Goal: Task Accomplishment & Management: Use online tool/utility

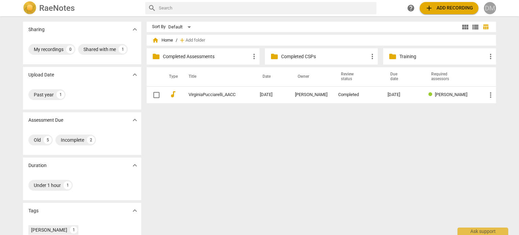
click at [490, 6] on div "DM" at bounding box center [490, 8] width 12 height 12
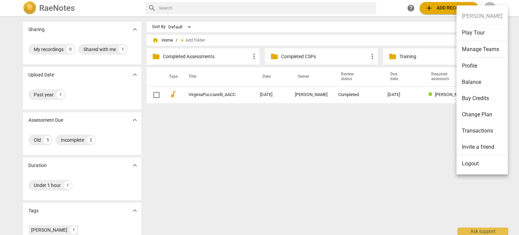
click at [481, 166] on li "Logout" at bounding box center [482, 163] width 51 height 16
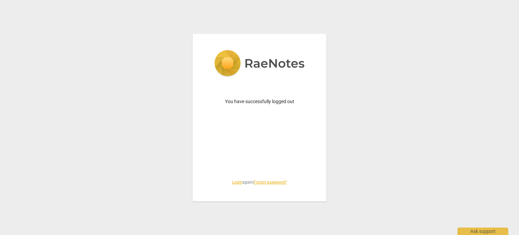
click at [232, 181] on link "Login" at bounding box center [237, 182] width 10 height 5
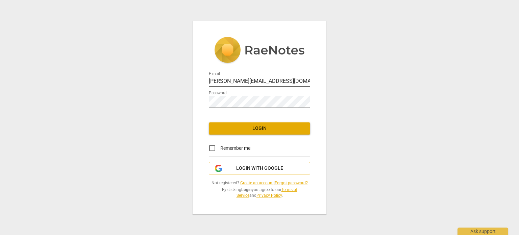
click at [261, 77] on input "diane@addca.com" at bounding box center [259, 82] width 101 height 10
type input "coachdiane@execskills.com"
click at [255, 125] on span "Login" at bounding box center [259, 128] width 91 height 7
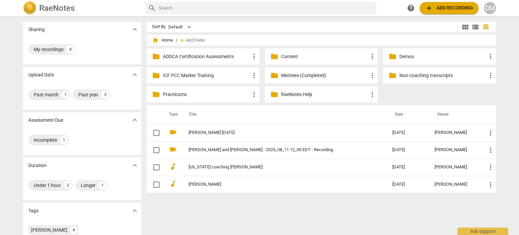
click at [287, 75] on p "Mentees (Completed)" at bounding box center [324, 75] width 87 height 7
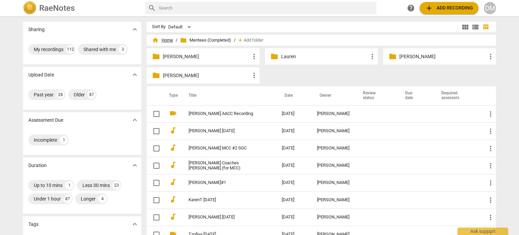
click at [155, 39] on span "home Home" at bounding box center [162, 40] width 21 height 7
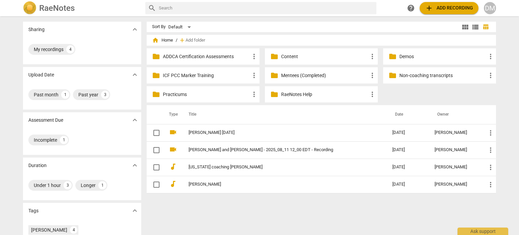
click at [436, 5] on span "add Add recording" at bounding box center [449, 8] width 48 height 8
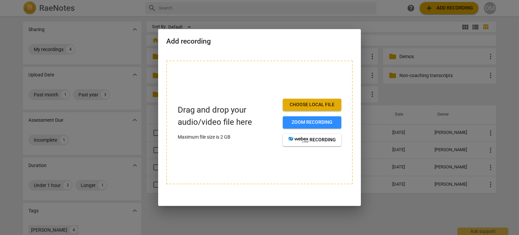
click at [318, 102] on span "Choose local file" at bounding box center [312, 104] width 48 height 7
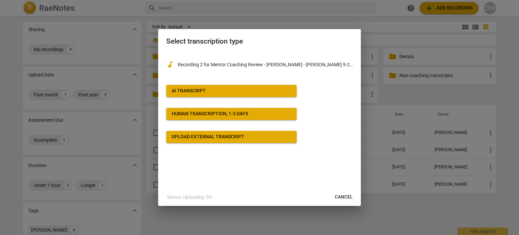
click at [270, 94] on span "AI Transcript" at bounding box center [232, 91] width 120 height 7
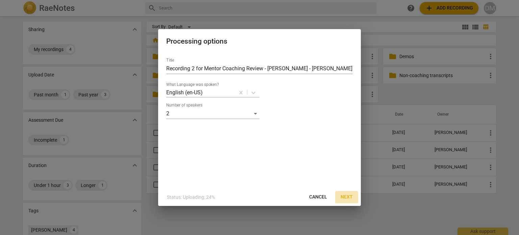
click at [348, 198] on span "Next" at bounding box center [347, 197] width 12 height 7
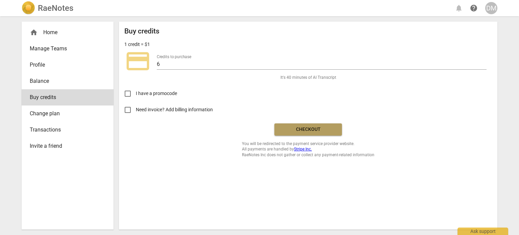
click at [307, 133] on span "Checkout" at bounding box center [308, 129] width 57 height 7
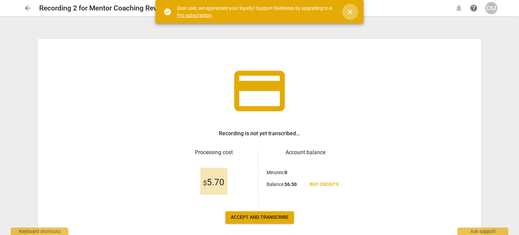
click at [350, 13] on span "close" at bounding box center [350, 12] width 8 height 8
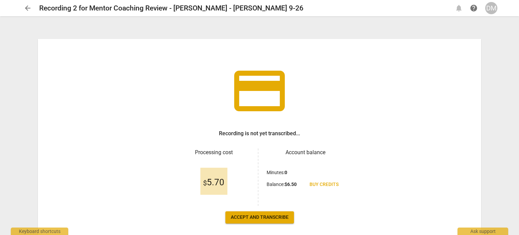
click at [28, 10] on span "arrow_back" at bounding box center [28, 8] width 8 height 8
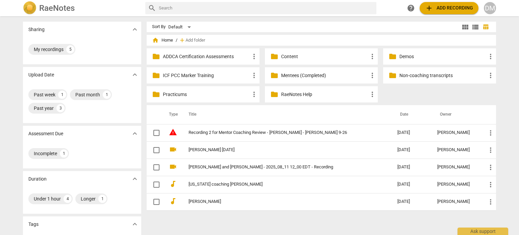
click at [425, 8] on span "add" at bounding box center [429, 8] width 8 height 8
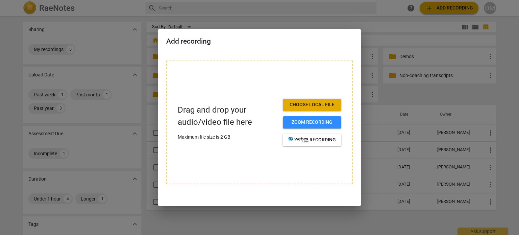
click at [315, 101] on span "Choose local file" at bounding box center [312, 104] width 48 height 7
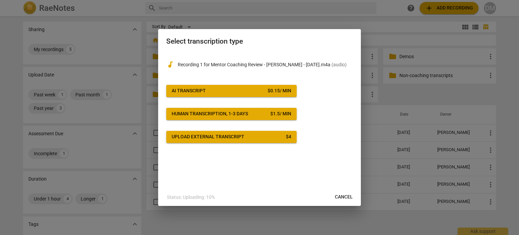
click at [278, 90] on div "$ 0.15 / min" at bounding box center [280, 91] width 24 height 7
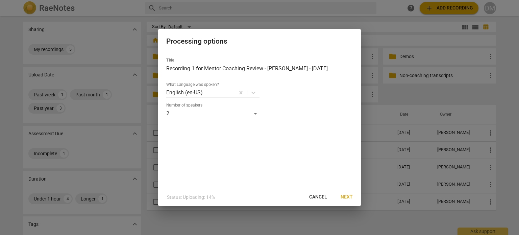
click at [345, 198] on span "Next" at bounding box center [347, 197] width 12 height 7
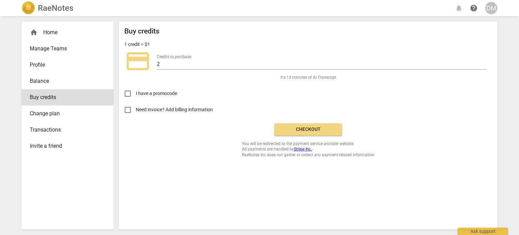
click at [328, 132] on span "Checkout" at bounding box center [308, 129] width 57 height 7
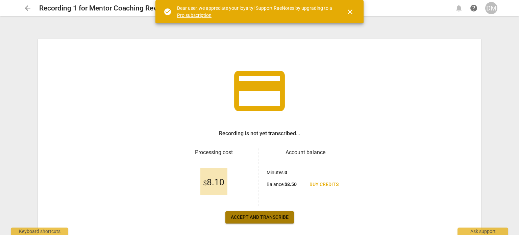
click at [283, 220] on span "Accept and transcribe" at bounding box center [260, 217] width 58 height 7
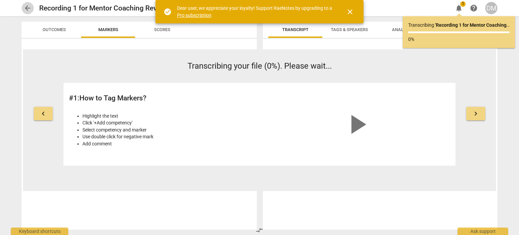
click at [28, 9] on span "arrow_back" at bounding box center [28, 8] width 8 height 8
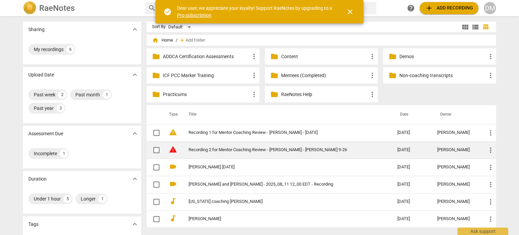
click at [269, 147] on link "Recording 2 for Mentor Coaching Review - [PERSON_NAME] - [PERSON_NAME] 9-26" at bounding box center [281, 149] width 185 height 5
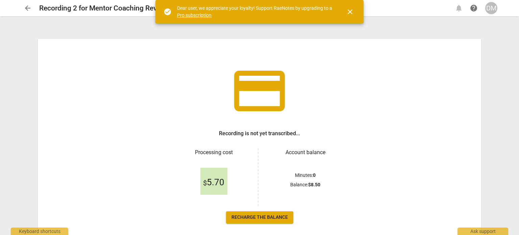
click at [267, 217] on span "Recharge the balance" at bounding box center [259, 217] width 56 height 7
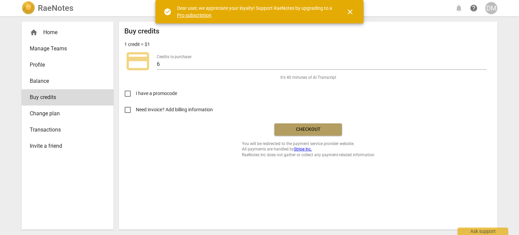
click at [318, 133] on span "Checkout" at bounding box center [308, 129] width 57 height 7
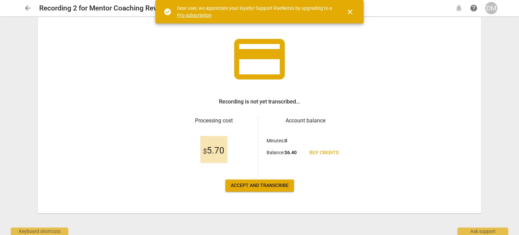
scroll to position [34, 0]
click at [260, 186] on span "Accept and transcribe" at bounding box center [260, 185] width 58 height 7
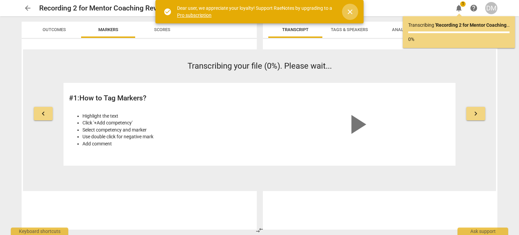
click at [350, 13] on span "close" at bounding box center [350, 12] width 8 height 8
